Goal: Task Accomplishment & Management: Use online tool/utility

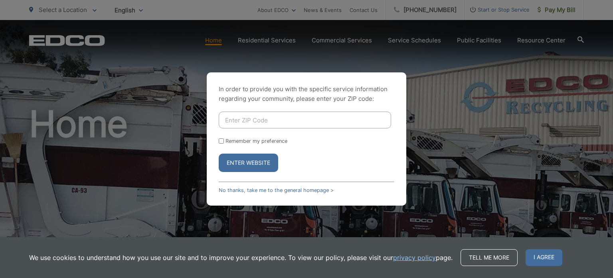
click at [263, 119] on input "Enter ZIP Code" at bounding box center [305, 119] width 173 height 17
type input "90275"
click at [241, 164] on button "Enter Website" at bounding box center [249, 162] width 60 height 18
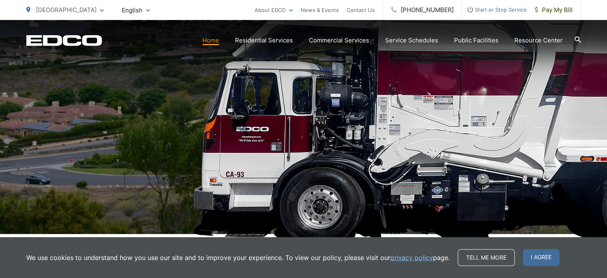
scroll to position [120, 0]
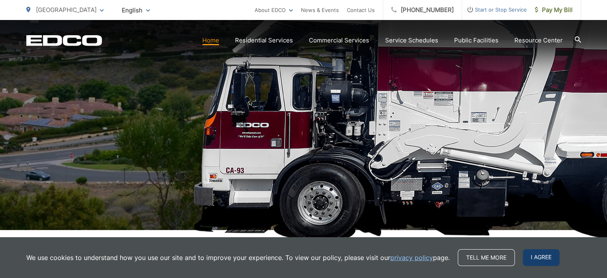
click at [536, 258] on span "I agree" at bounding box center [541, 257] width 37 height 17
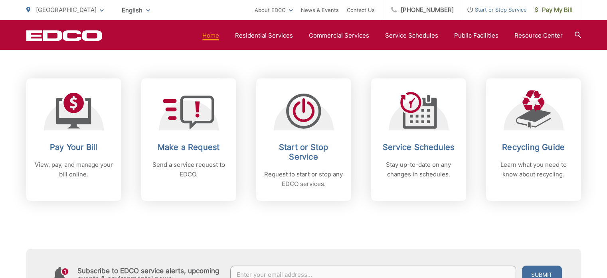
scroll to position [320, 0]
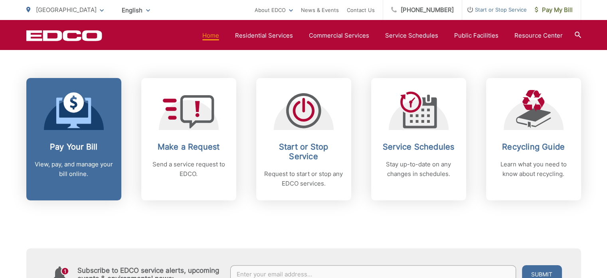
click at [68, 174] on p "View, pay, and manage your bill online." at bounding box center [73, 168] width 79 height 19
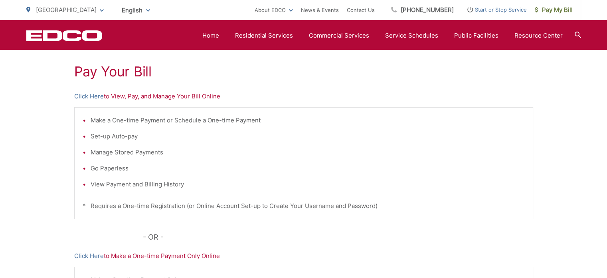
scroll to position [90, 0]
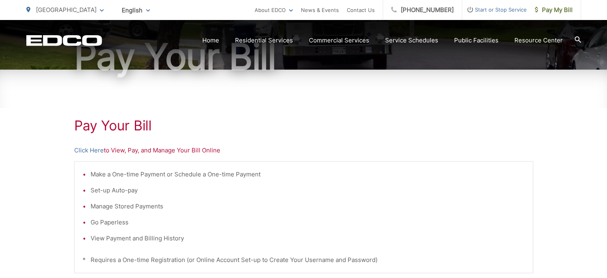
click at [117, 151] on p "Click Here to View, Pay, and Manage Your Bill Online" at bounding box center [303, 150] width 459 height 10
click at [87, 149] on link "Click Here" at bounding box center [89, 150] width 30 height 10
